Goal: Information Seeking & Learning: Learn about a topic

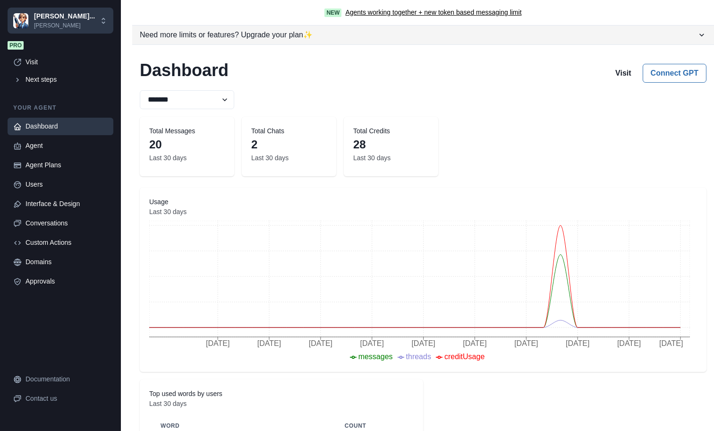
click at [699, 33] on icon "button" at bounding box center [701, 34] width 9 height 9
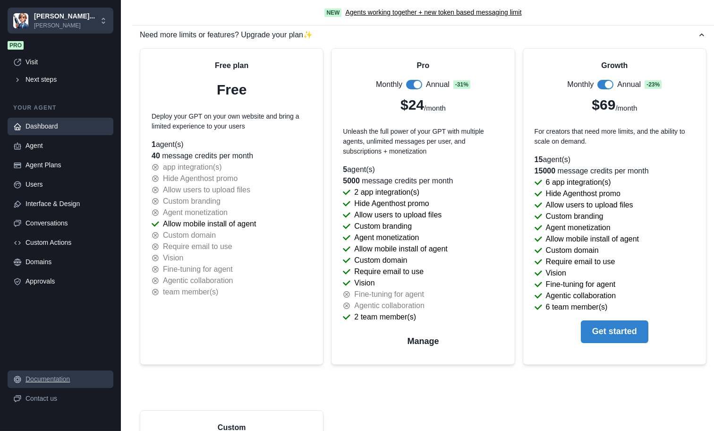
click at [61, 380] on div "Documentation" at bounding box center [67, 379] width 82 height 10
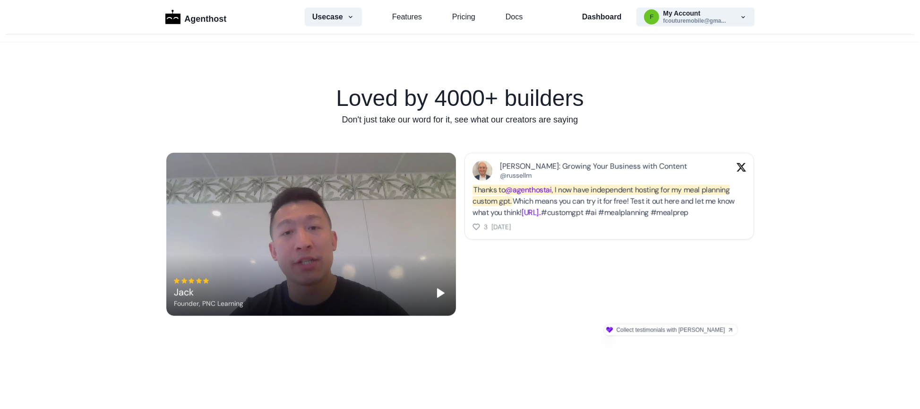
scroll to position [520, 0]
click at [396, 16] on link "Features" at bounding box center [407, 16] width 30 height 11
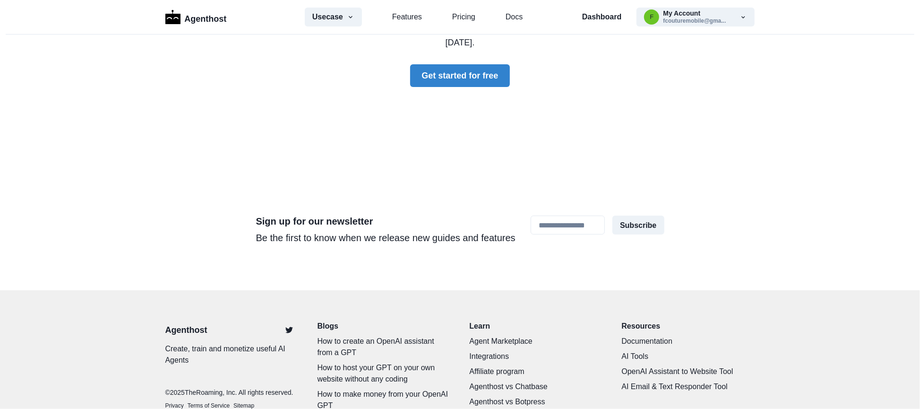
scroll to position [2854, 0]
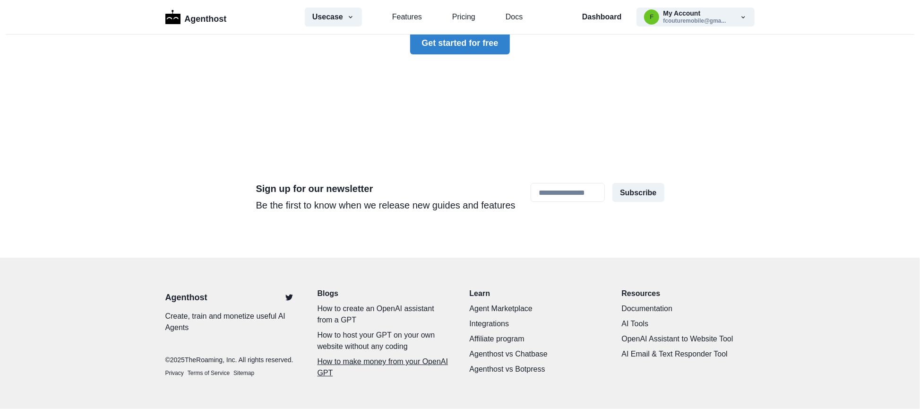
click at [367, 356] on p "How to make money from your OpenAI GPT" at bounding box center [383, 367] width 133 height 23
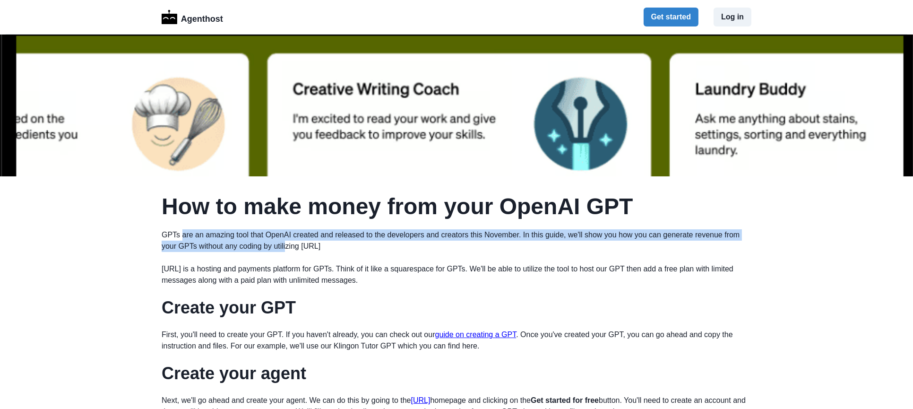
drag, startPoint x: 179, startPoint y: 239, endPoint x: 293, endPoint y: 251, distance: 115.0
click at [293, 251] on p "GPTs are an amazing tool that OpenAI created and released to the developers and…" at bounding box center [457, 240] width 590 height 23
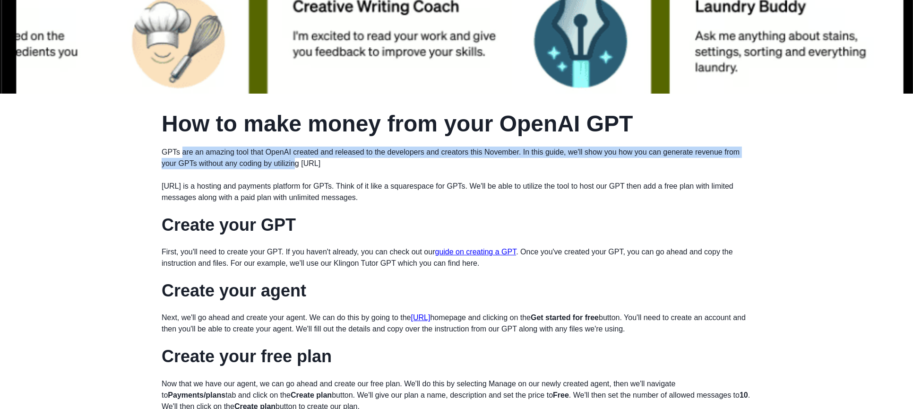
scroll to position [94, 0]
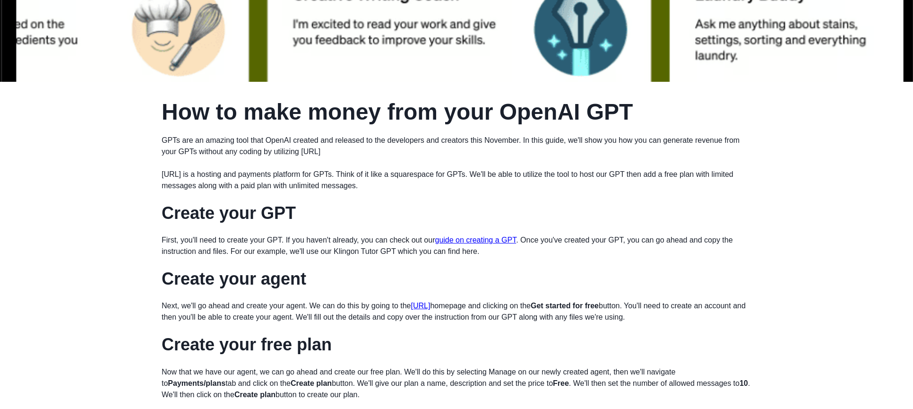
click at [194, 181] on p "Agenthost.ai is a hosting and payments platform for GPTs. Think of it like a sq…" at bounding box center [457, 180] width 590 height 23
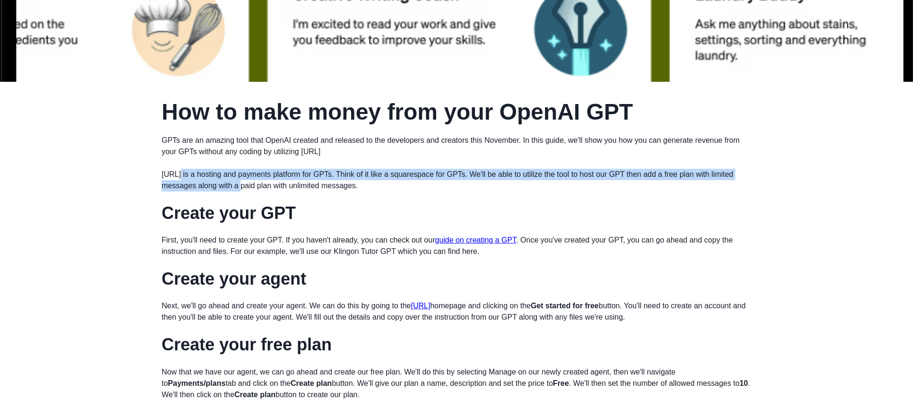
drag, startPoint x: 180, startPoint y: 178, endPoint x: 244, endPoint y: 184, distance: 64.0
click at [244, 184] on p "Agenthost.ai is a hosting and payments platform for GPTs. Think of it like a sq…" at bounding box center [457, 180] width 590 height 23
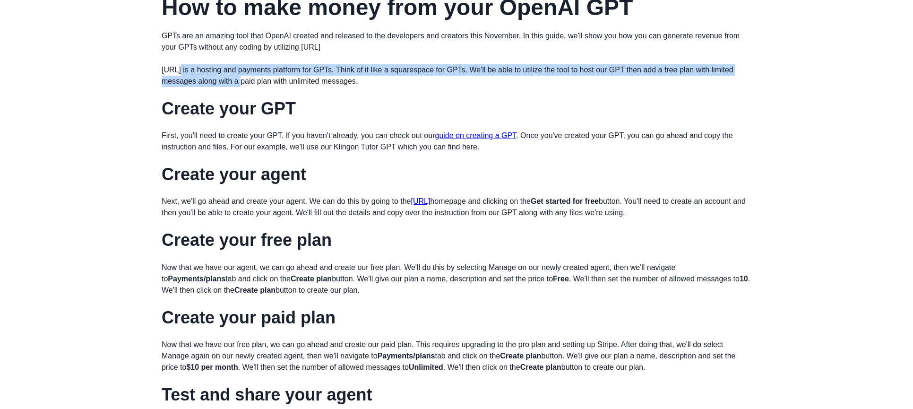
scroll to position [283, 0]
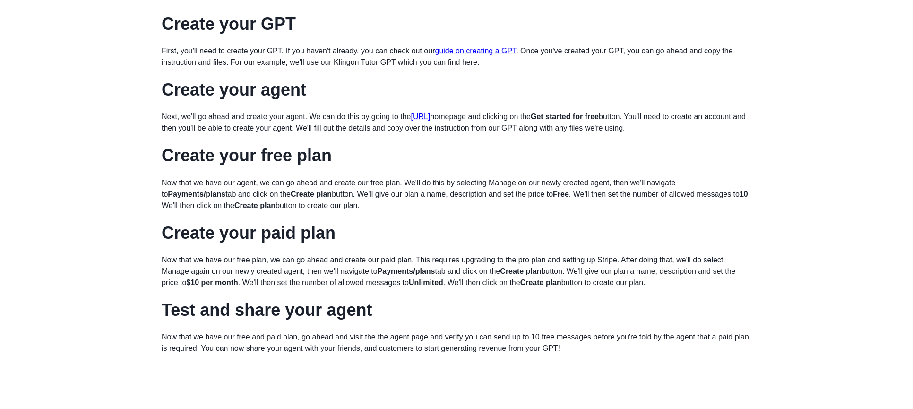
click at [184, 121] on p "Next, we'll go ahead and create your agent. We can do this by going to the agen…" at bounding box center [457, 122] width 590 height 23
drag, startPoint x: 182, startPoint y: 119, endPoint x: 274, endPoint y: 117, distance: 92.1
click at [274, 117] on p "Next, we'll go ahead and create your agent. We can do this by going to the agen…" at bounding box center [457, 122] width 590 height 23
drag, startPoint x: 274, startPoint y: 117, endPoint x: 226, endPoint y: 129, distance: 49.3
click at [226, 129] on p "Next, we'll go ahead and create your agent. We can do this by going to the agen…" at bounding box center [457, 122] width 590 height 23
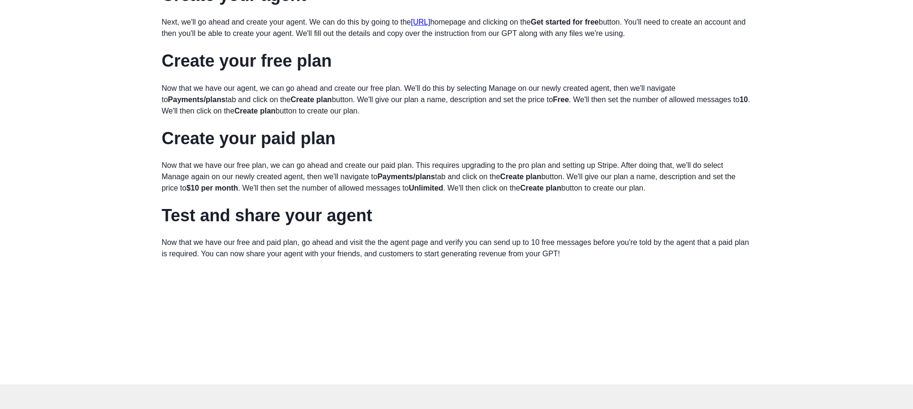
scroll to position [425, 0]
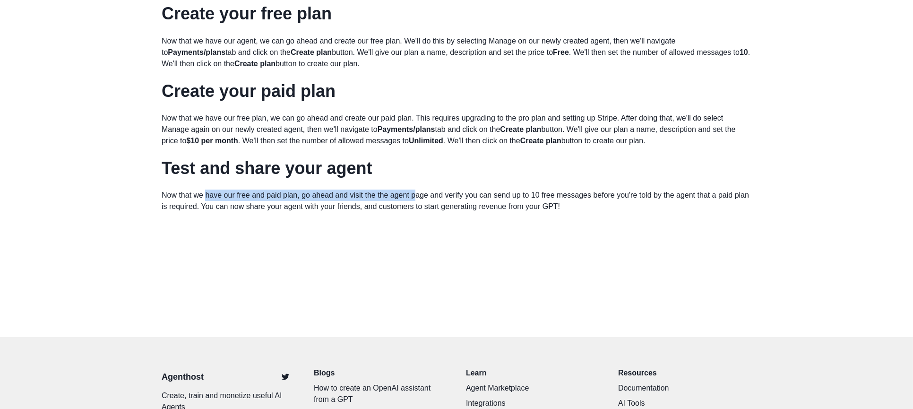
drag, startPoint x: 205, startPoint y: 199, endPoint x: 415, endPoint y: 197, distance: 209.3
click at [415, 197] on p "Now that we have our free and paid plan, go ahead and visit the the agent page …" at bounding box center [457, 200] width 590 height 23
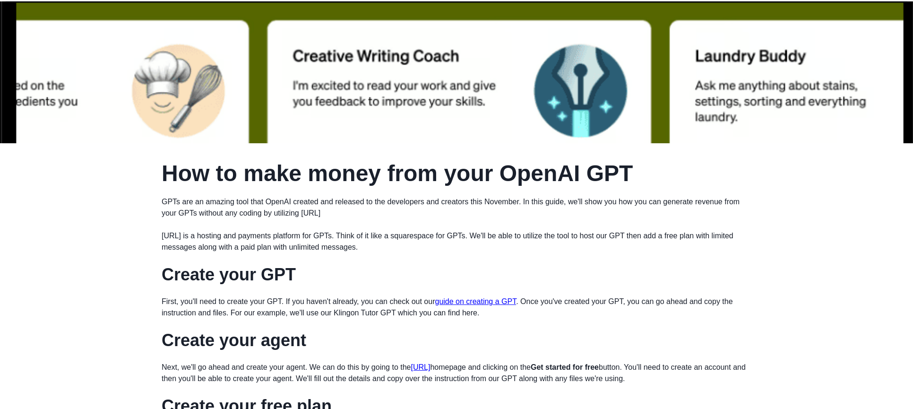
scroll to position [32, 0]
